Goal: Information Seeking & Learning: Check status

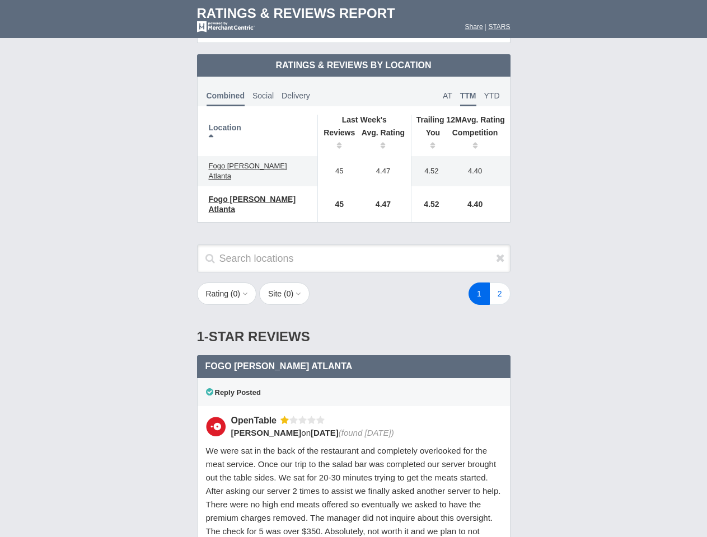
scroll to position [542, 0]
click at [353, 283] on div "1 2" at bounding box center [424, 294] width 196 height 22
click at [257, 126] on th "Location" at bounding box center [258, 135] width 120 height 41
click at [336, 131] on th "Reviews" at bounding box center [336, 140] width 38 height 31
click at [383, 131] on th "Avg. Rating" at bounding box center [383, 140] width 56 height 31
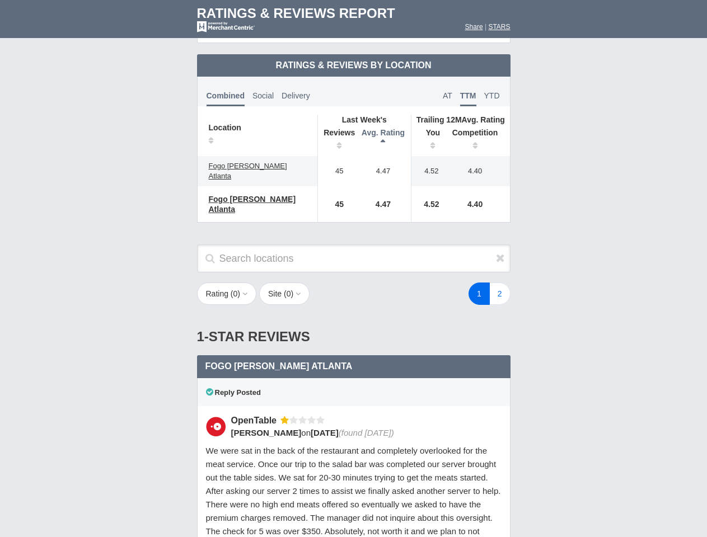
click at [429, 131] on th "You" at bounding box center [428, 140] width 35 height 31
click at [478, 131] on th "Competition" at bounding box center [478, 140] width 64 height 31
click at [354, 378] on div "Reply Posted" at bounding box center [353, 392] width 313 height 28
click at [500, 252] on icon at bounding box center [500, 257] width 9 height 11
click at [228, 283] on button "Rating ( 0 )" at bounding box center [227, 294] width 60 height 22
